Goal: Task Accomplishment & Management: Manage account settings

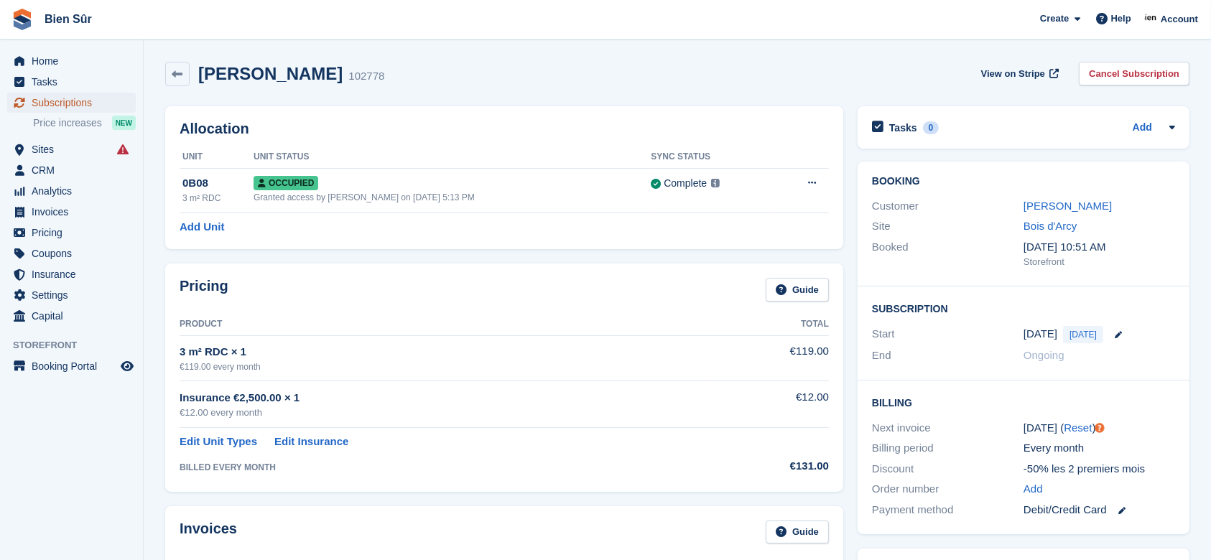
click at [69, 103] on span "Subscriptions" at bounding box center [75, 103] width 86 height 20
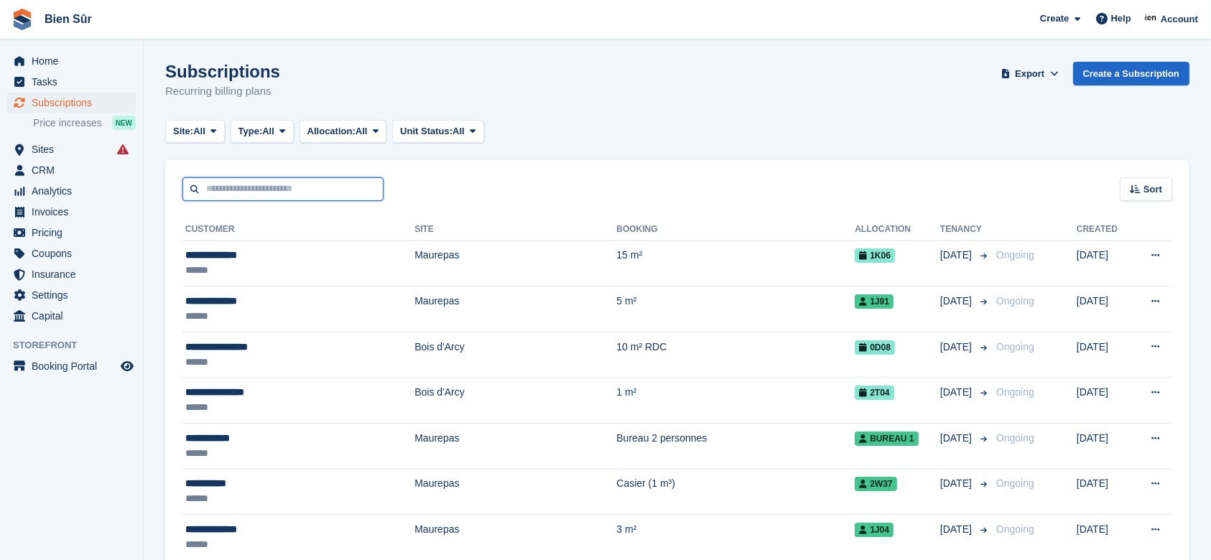
click at [295, 191] on input "text" at bounding box center [282, 189] width 201 height 24
type input "******"
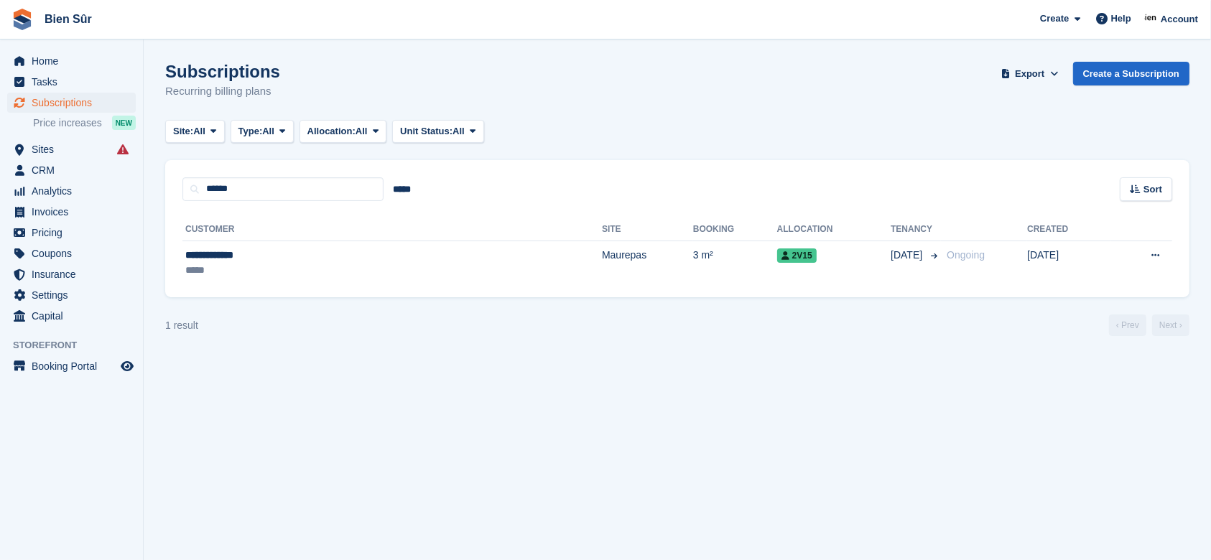
click at [271, 268] on div "*****" at bounding box center [286, 270] width 203 height 15
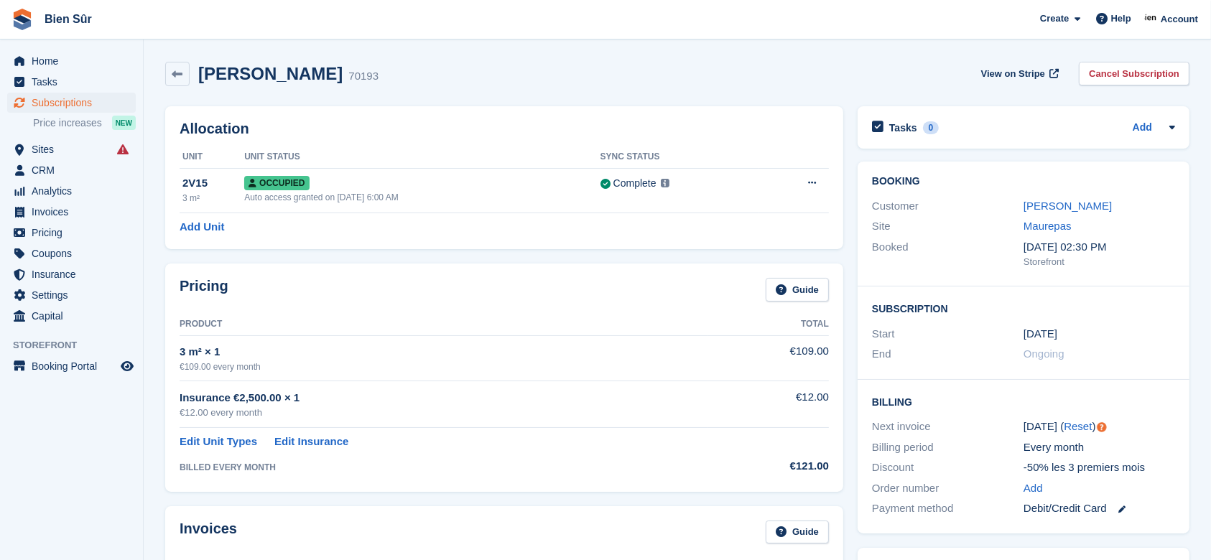
click at [1122, 74] on link "Cancel Subscription" at bounding box center [1134, 74] width 111 height 24
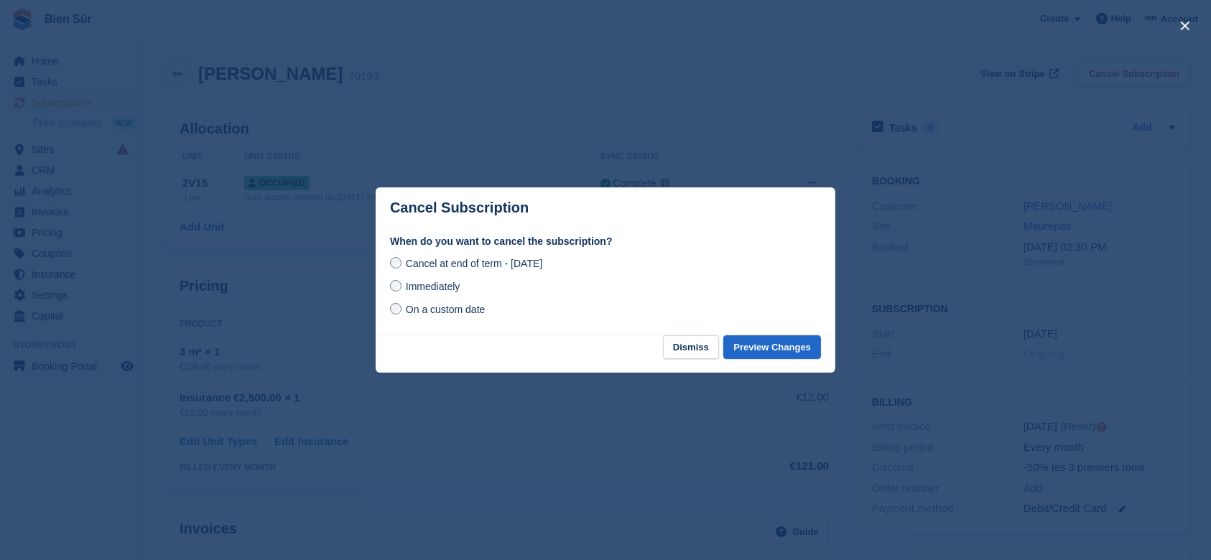
click at [393, 475] on div at bounding box center [605, 280] width 1211 height 560
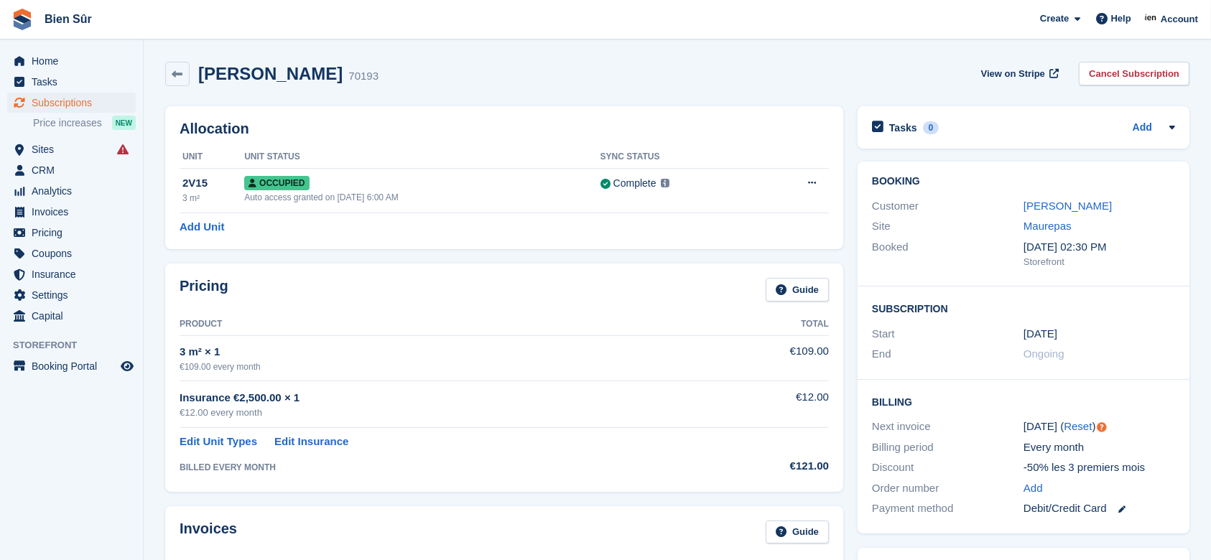
click at [494, 79] on div "Sayali Tayade 70193 View on Stripe Cancel Subscription" at bounding box center [677, 74] width 1024 height 24
click at [461, 78] on div "Sayali Tayade 70193 View on Stripe Cancel Subscription" at bounding box center [677, 74] width 1024 height 24
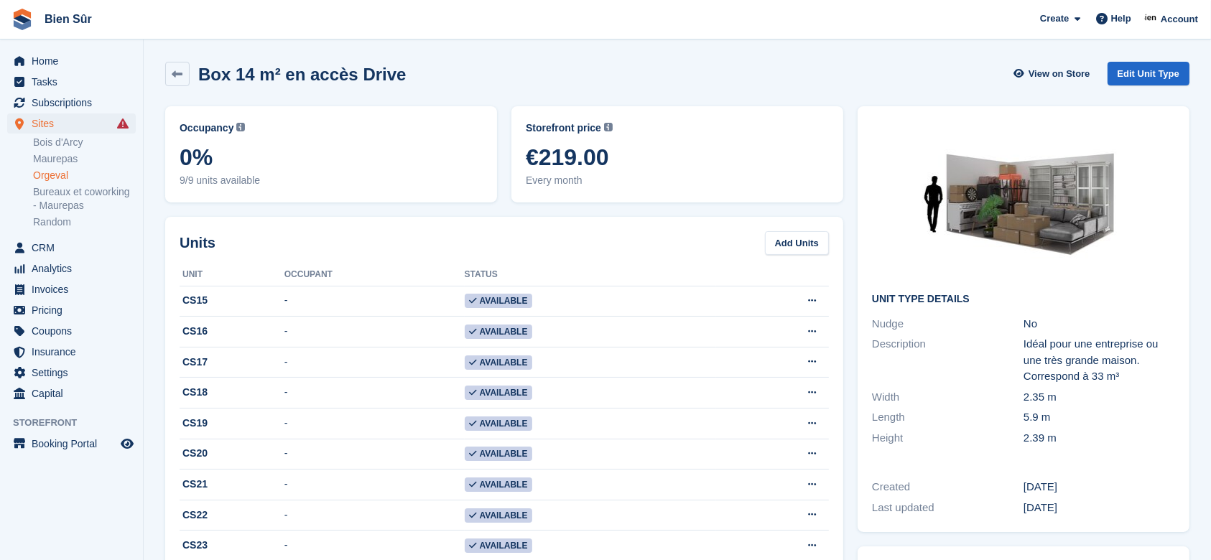
click at [52, 156] on link "Maurepas" at bounding box center [84, 159] width 103 height 14
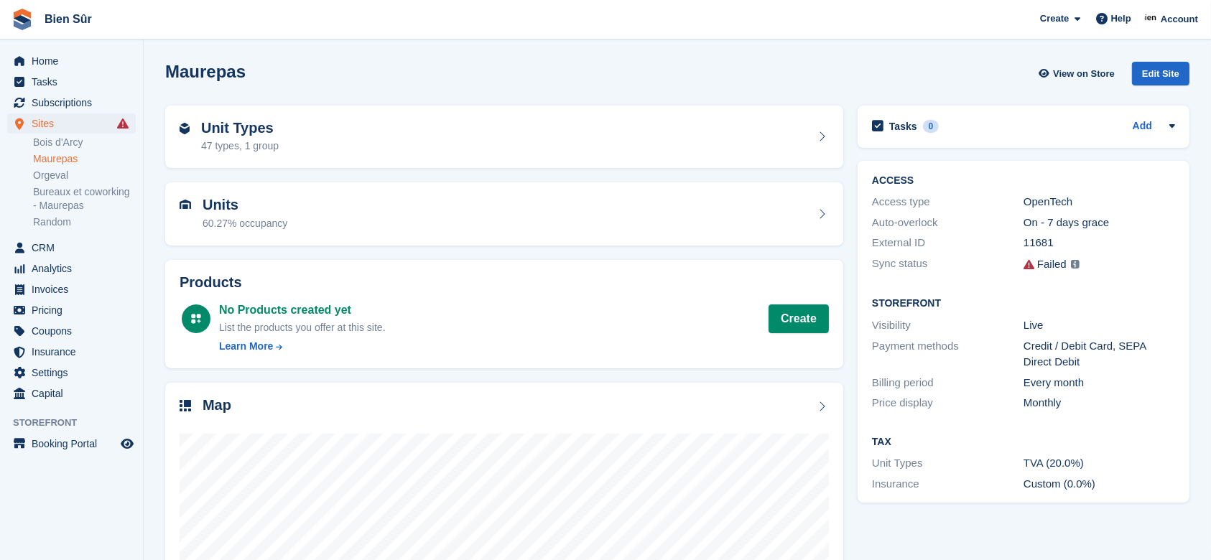
click at [327, 148] on div "Unit Types 47 types, 1 group" at bounding box center [504, 137] width 649 height 34
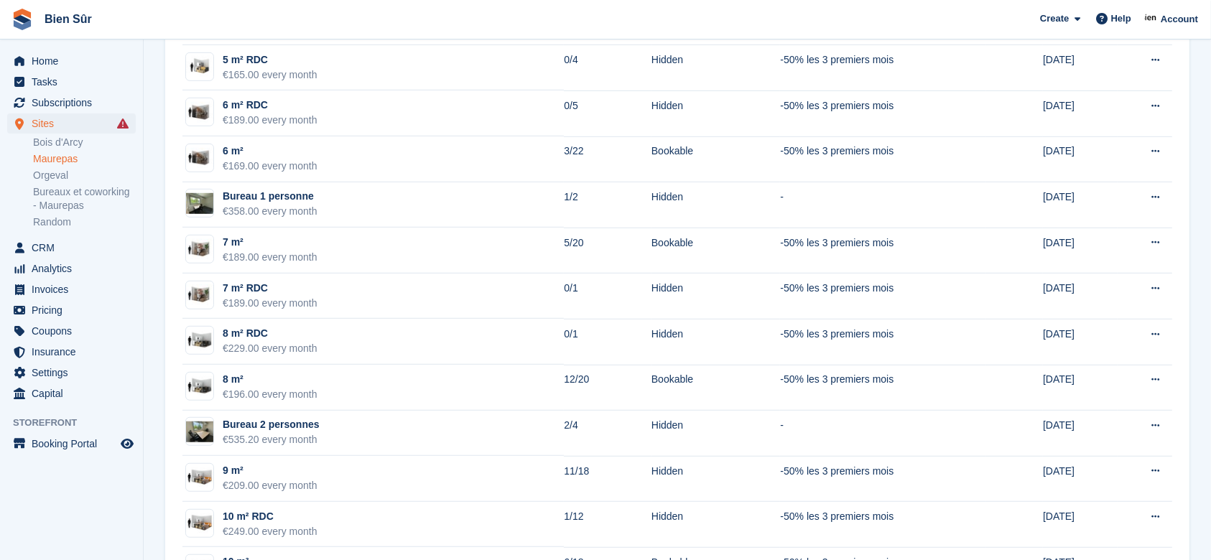
scroll to position [862, 0]
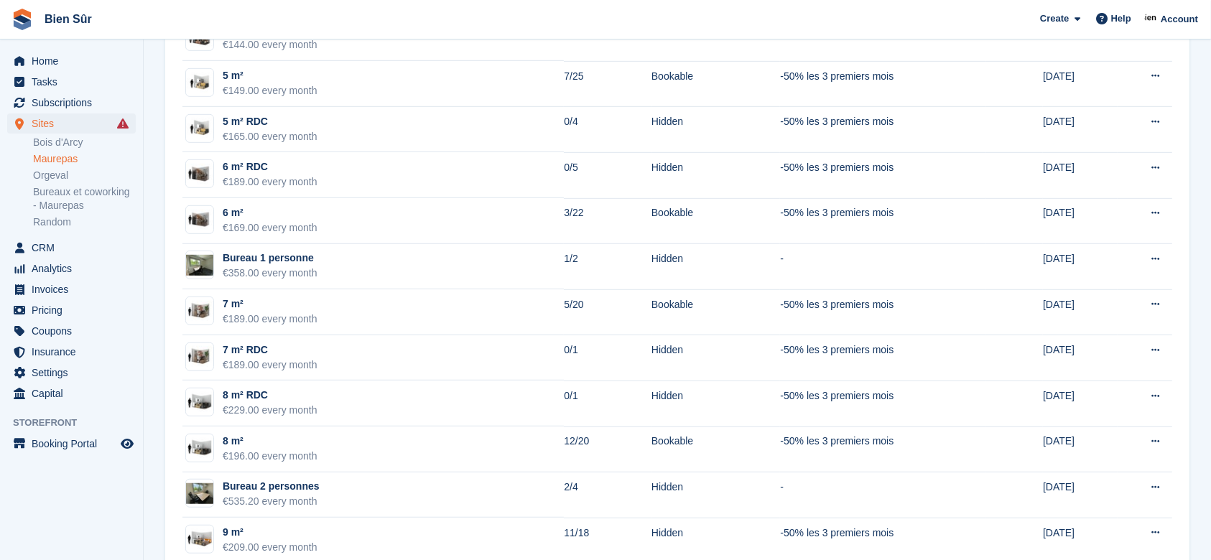
click at [383, 202] on td "6 m² €169.00 every month" at bounding box center [372, 221] width 381 height 46
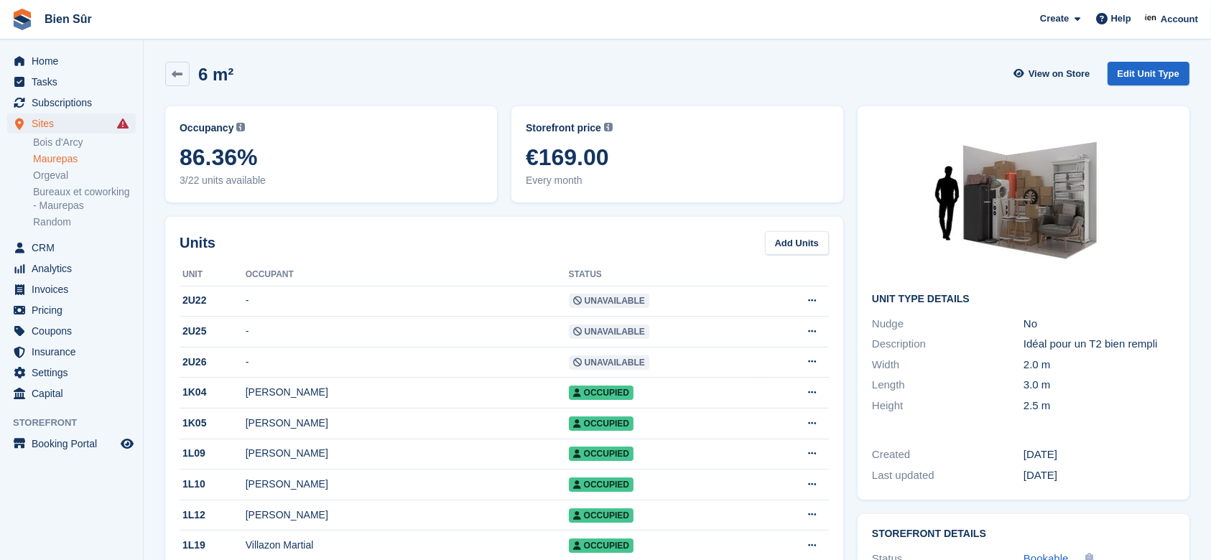
click at [55, 180] on link "Orgeval" at bounding box center [84, 176] width 103 height 14
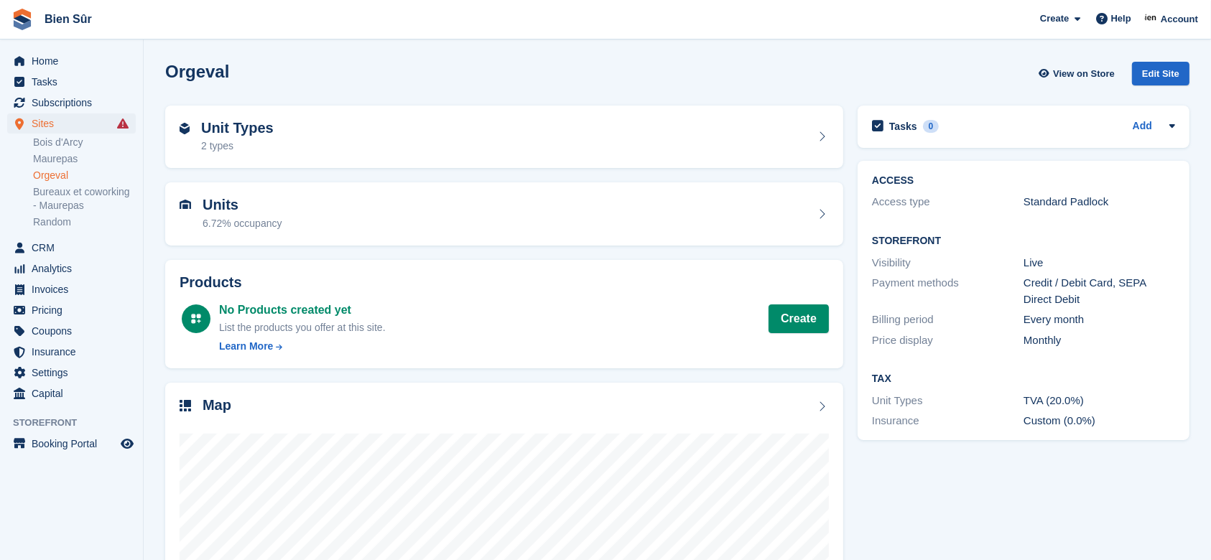
click at [399, 142] on div "Unit Types 2 types" at bounding box center [504, 137] width 649 height 34
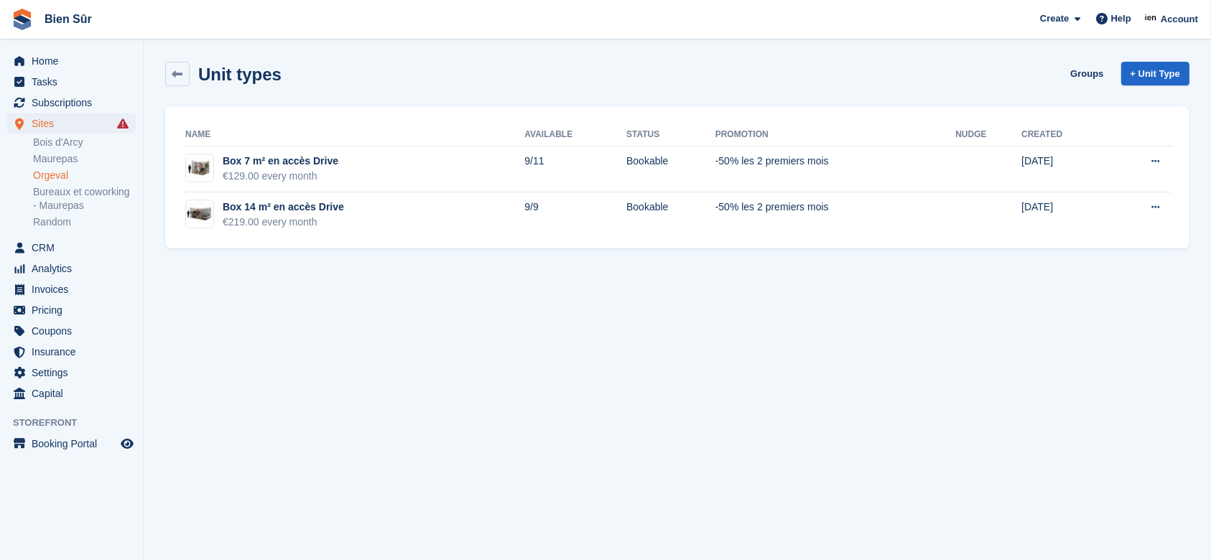
click at [439, 162] on td "Box 7 m² en accès Drive €129.00 every month" at bounding box center [353, 169] width 342 height 46
